Goal: Task Accomplishment & Management: Complete application form

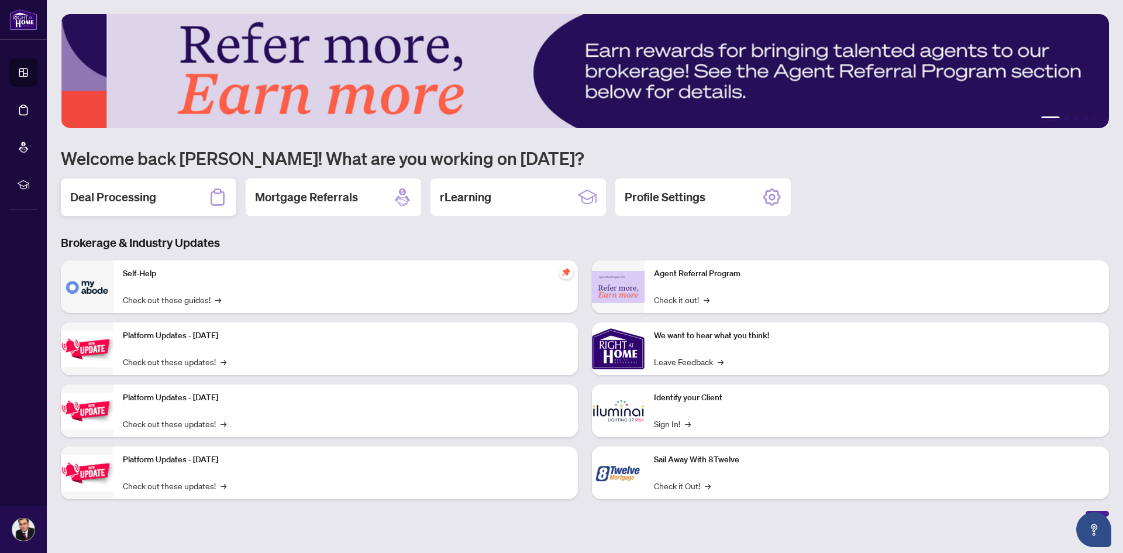
click at [157, 198] on div "Deal Processing" at bounding box center [148, 196] width 175 height 37
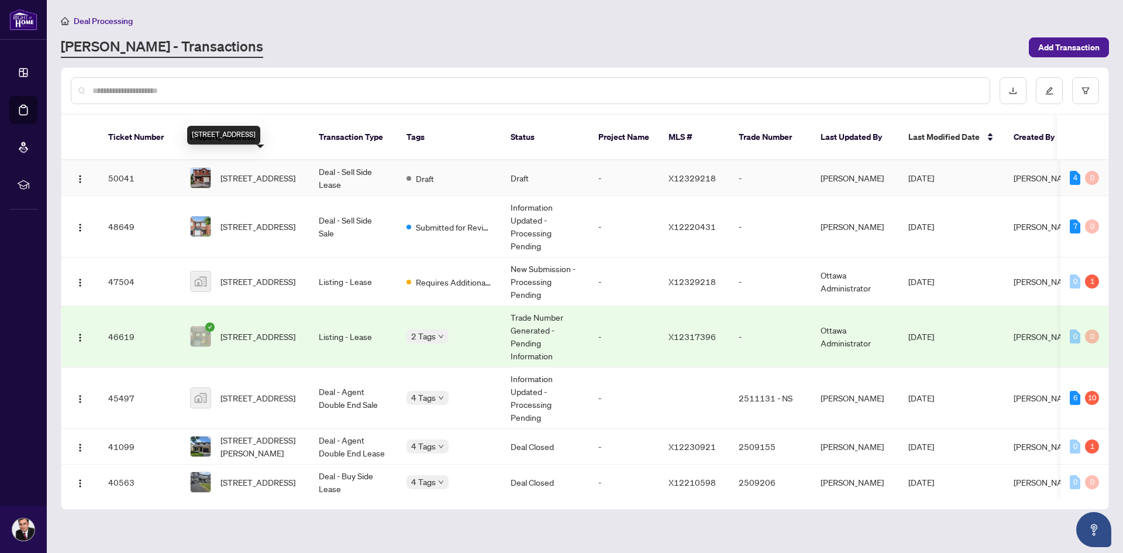
click at [266, 171] on span "[STREET_ADDRESS]" at bounding box center [258, 177] width 75 height 13
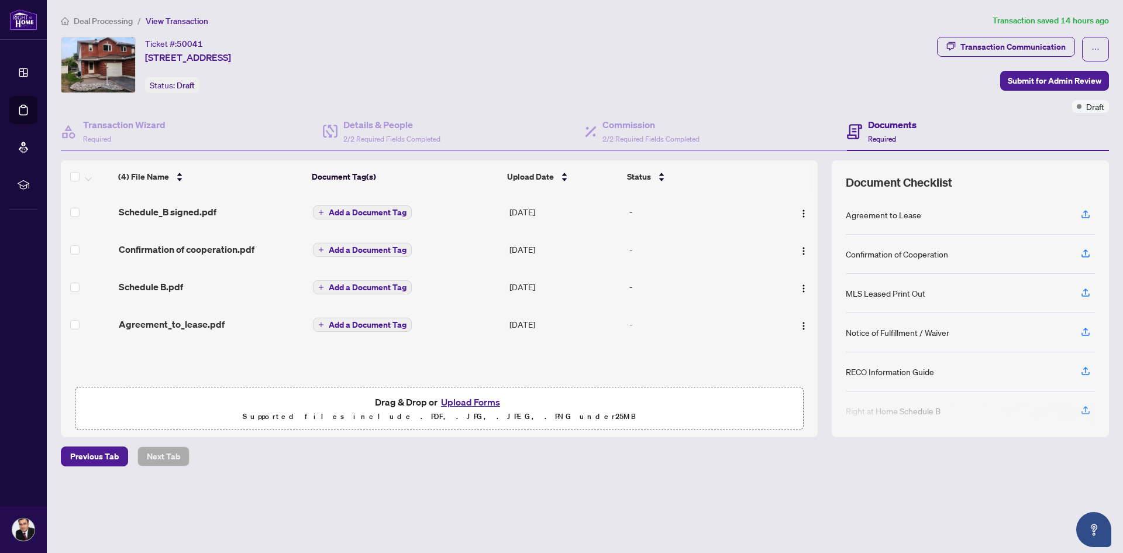
click at [460, 398] on button "Upload Forms" at bounding box center [471, 401] width 66 height 15
click at [480, 401] on button "Upload Forms" at bounding box center [471, 401] width 66 height 15
click at [465, 401] on button "Upload Forms" at bounding box center [471, 401] width 66 height 15
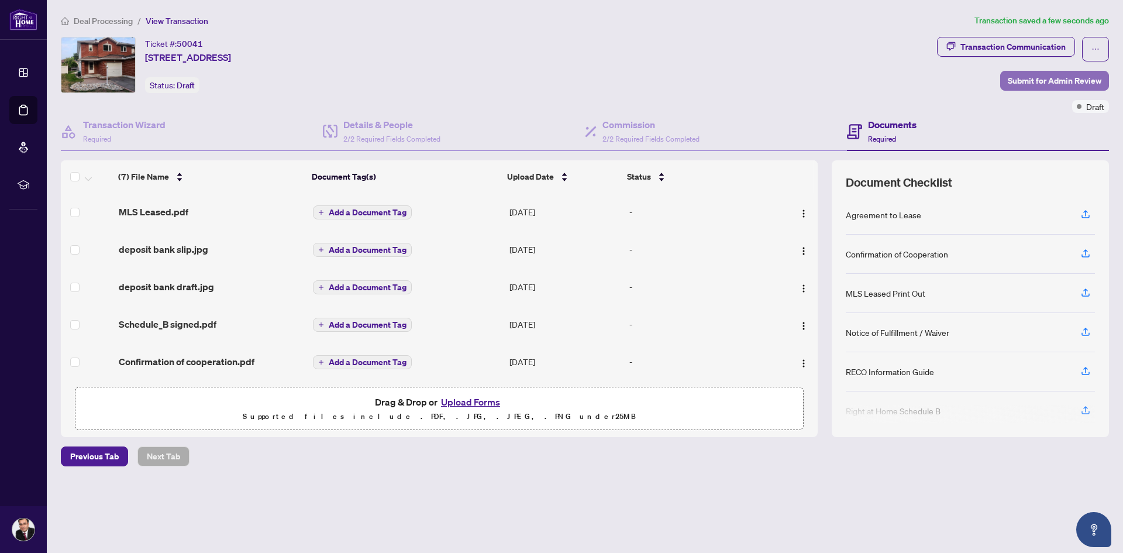
click at [1051, 80] on span "Submit for Admin Review" at bounding box center [1055, 80] width 94 height 19
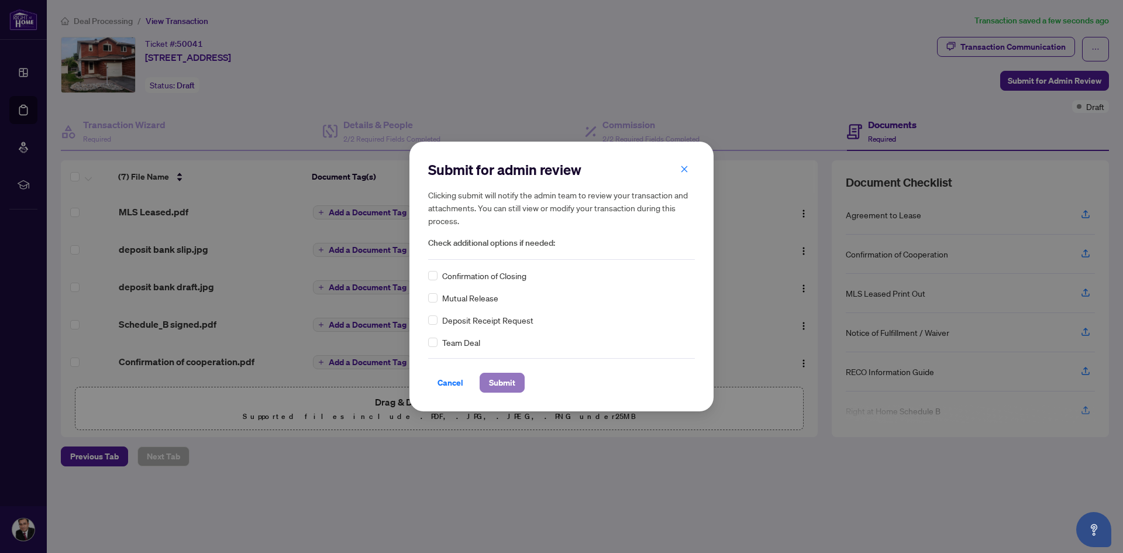
click at [501, 384] on span "Submit" at bounding box center [502, 382] width 26 height 19
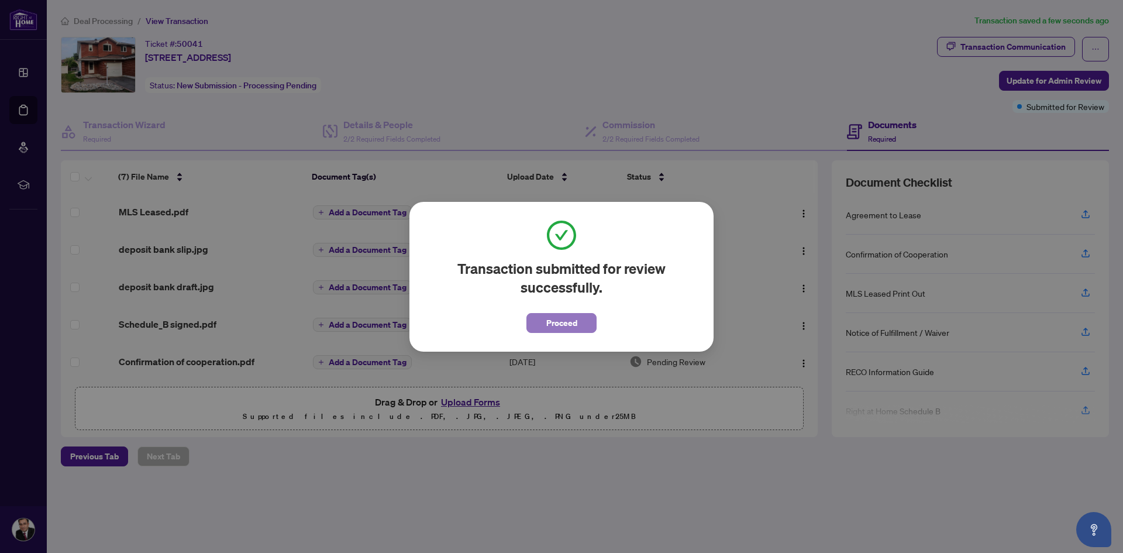
click at [560, 326] on span "Proceed" at bounding box center [561, 323] width 31 height 19
